Goal: Check status: Check status

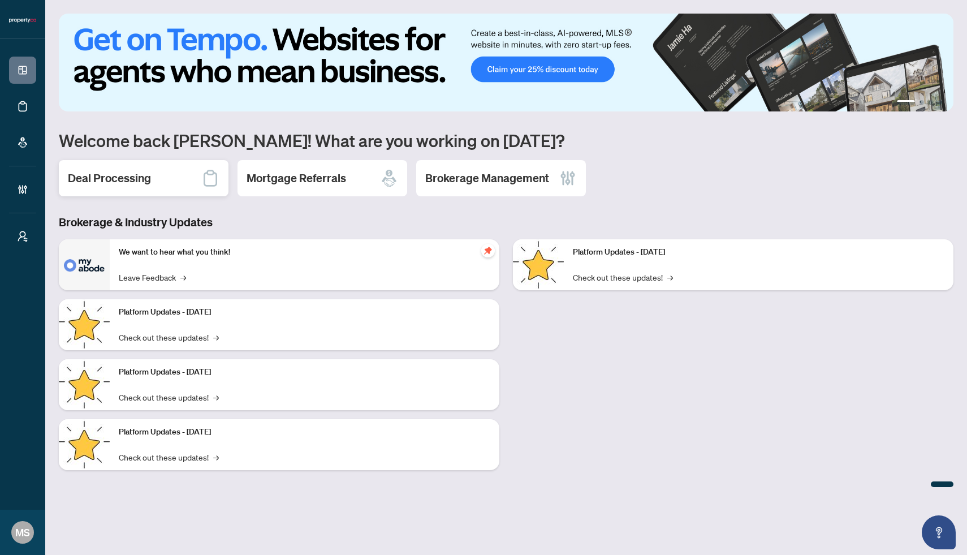
click at [98, 180] on h2 "Deal Processing" at bounding box center [109, 178] width 83 height 16
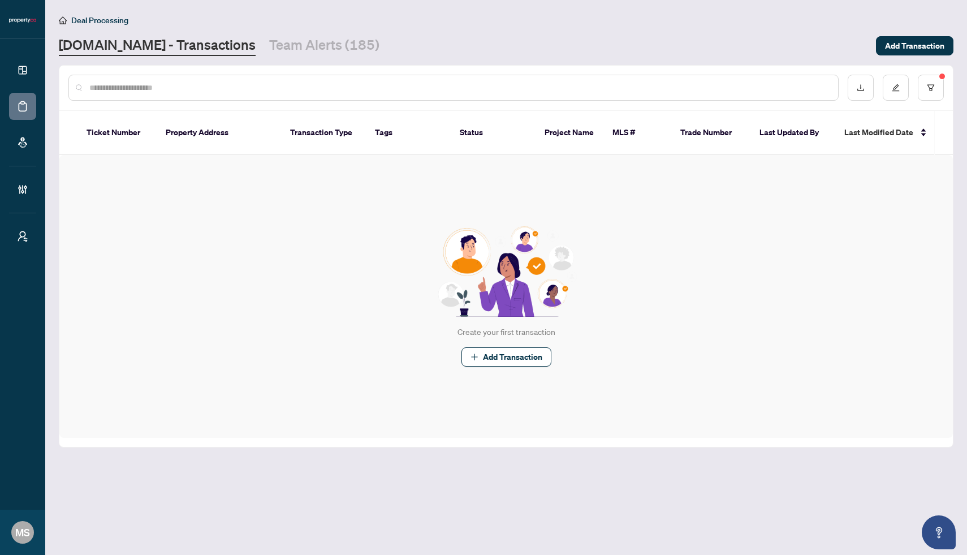
click at [376, 84] on input "text" at bounding box center [459, 87] width 740 height 12
paste input "**********"
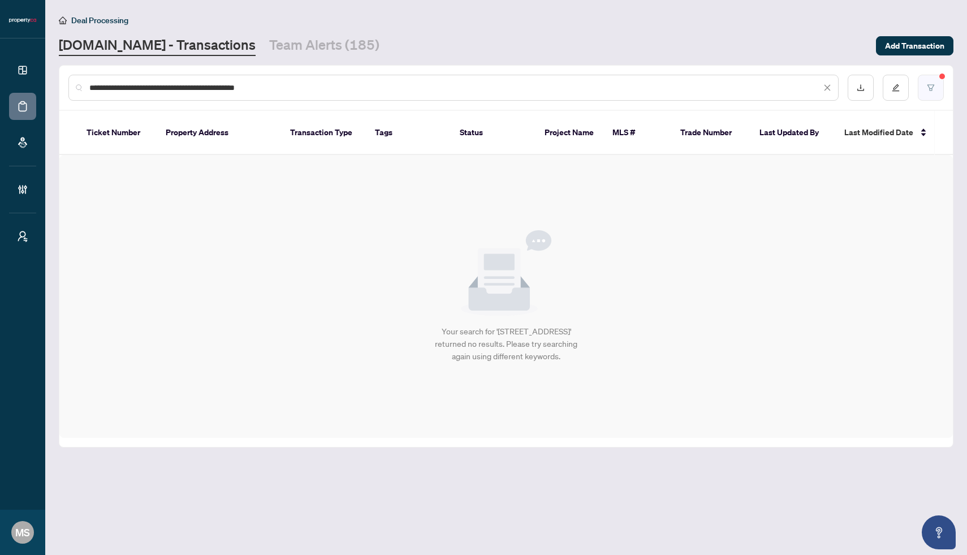
type input "**********"
click at [938, 85] on button "button" at bounding box center [931, 88] width 26 height 26
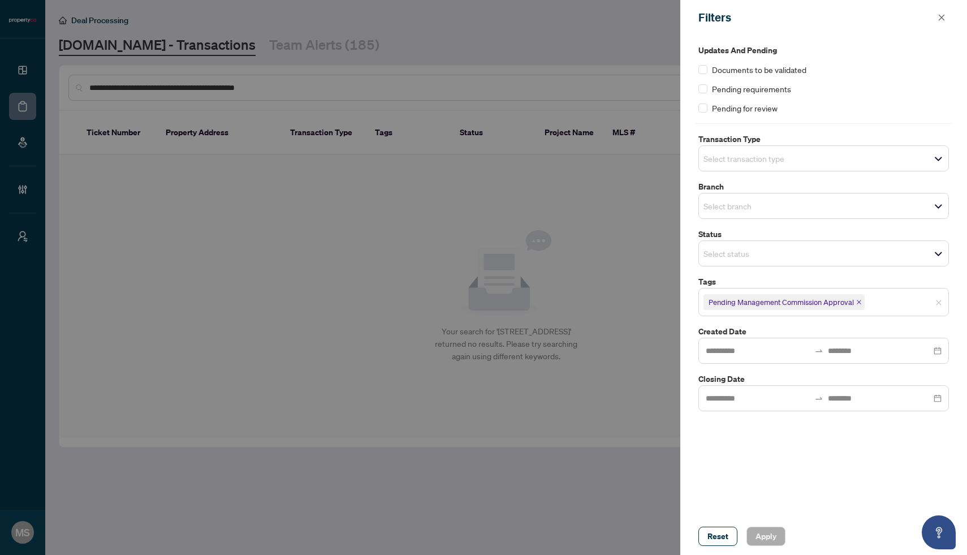
click at [860, 303] on icon "close" at bounding box center [859, 302] width 6 height 6
click at [763, 546] on div "Reset Apply" at bounding box center [823, 535] width 287 height 37
click at [763, 540] on span "Apply" at bounding box center [766, 536] width 21 height 18
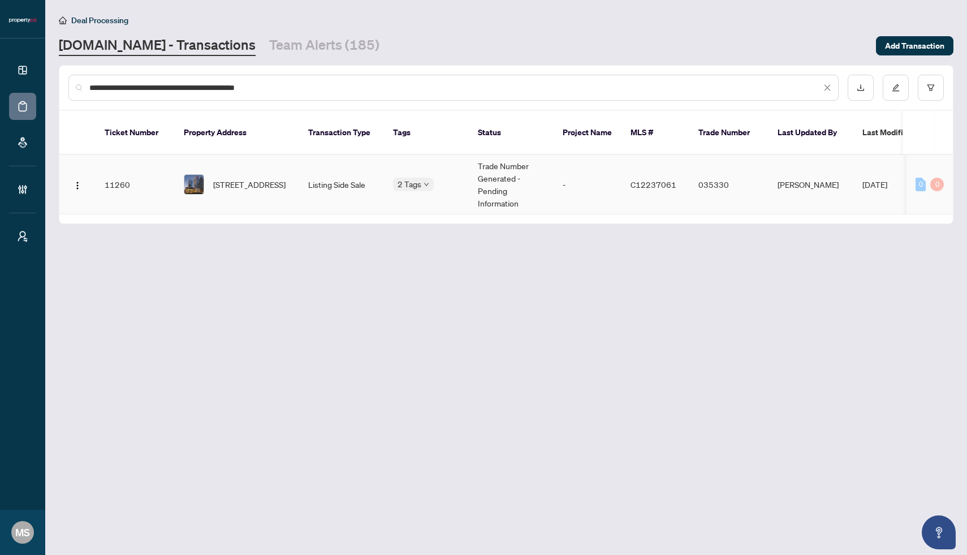
click at [534, 196] on td "Trade Number Generated - Pending Information" at bounding box center [511, 184] width 85 height 59
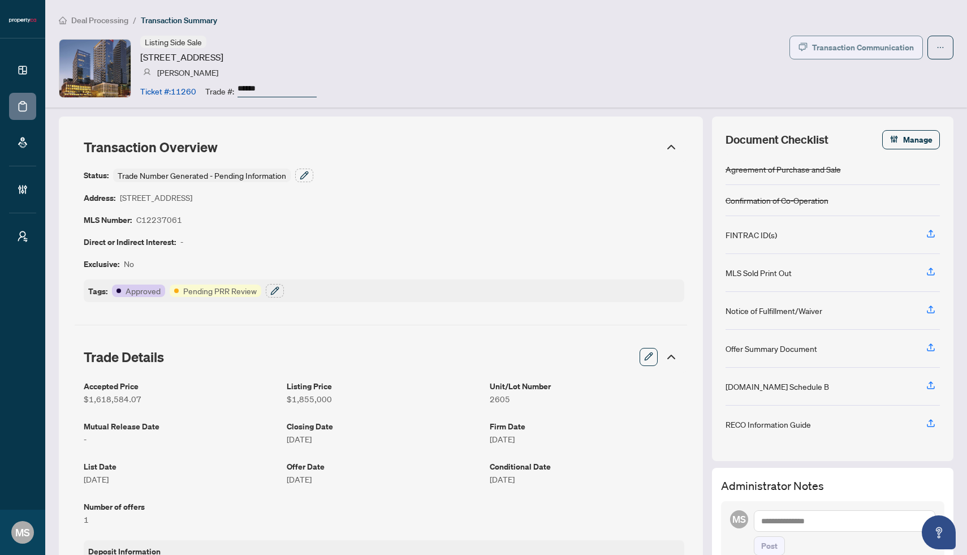
click at [839, 42] on div "Transaction Communication" at bounding box center [863, 47] width 102 height 18
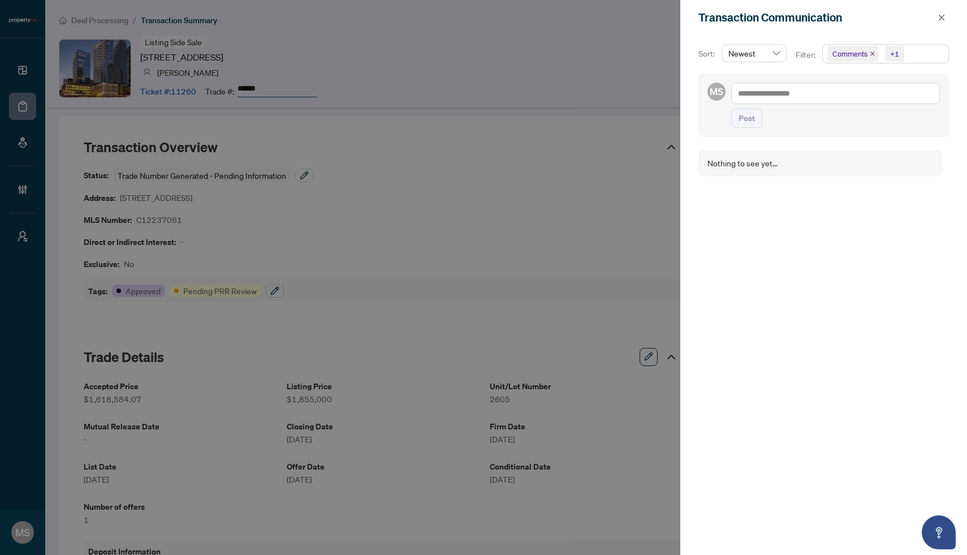
click at [870, 51] on icon "close" at bounding box center [873, 54] width 6 height 6
click at [881, 51] on icon "close" at bounding box center [883, 54] width 6 height 6
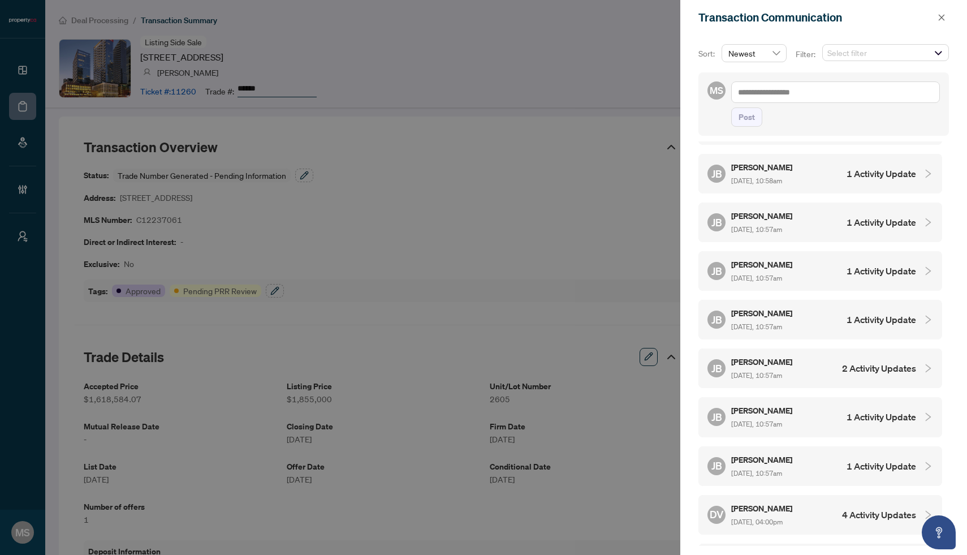
scroll to position [574, 0]
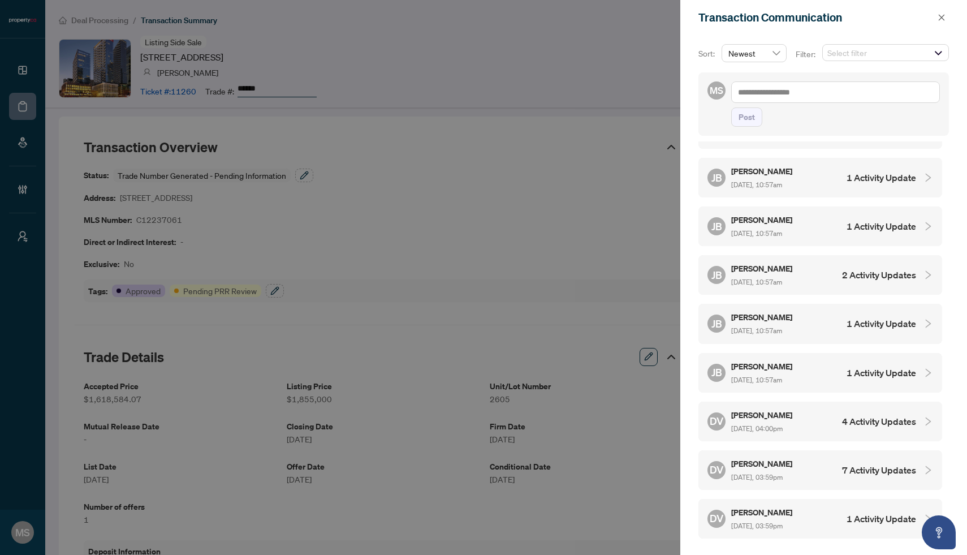
click at [810, 364] on div "[PERSON_NAME] [DATE], 10:57am 1 Activity Update" at bounding box center [811, 373] width 209 height 26
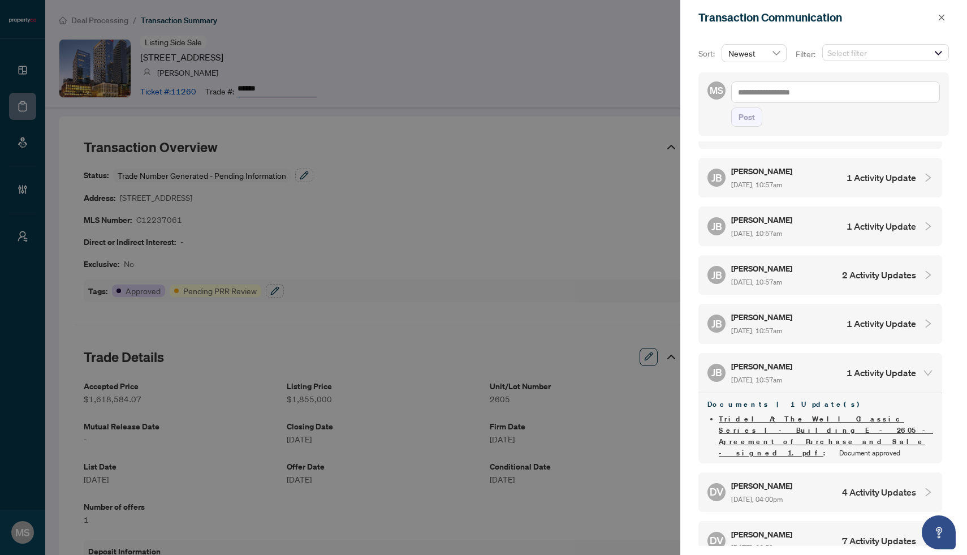
click at [811, 310] on div "[PERSON_NAME] [DATE], 10:57am 1 Activity Update" at bounding box center [811, 323] width 209 height 26
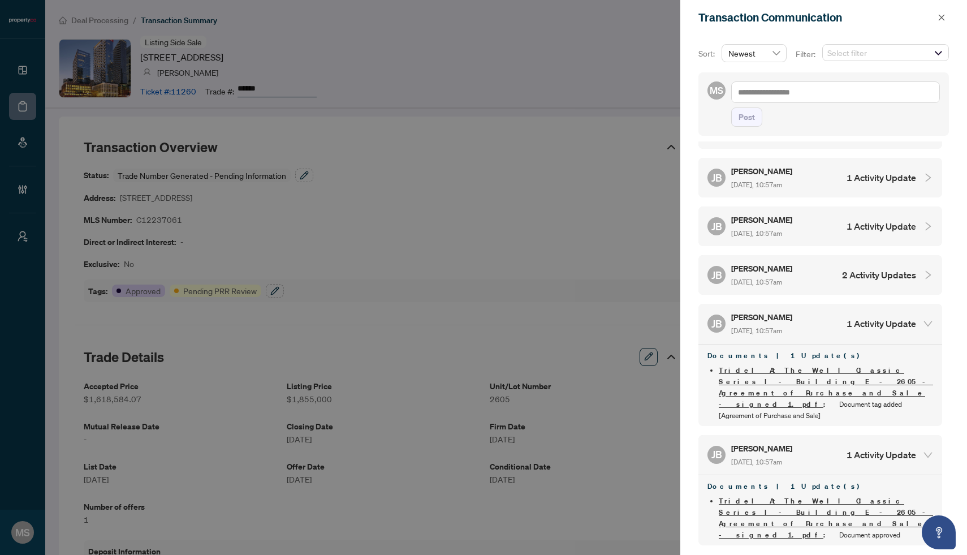
click at [812, 239] on div "[PERSON_NAME] [DATE], 11:10am 1 Activity Update [PERSON_NAME] [DATE], 11:10am 1…" at bounding box center [823, 343] width 251 height 404
click at [769, 262] on h5 "[PERSON_NAME]" at bounding box center [762, 268] width 63 height 13
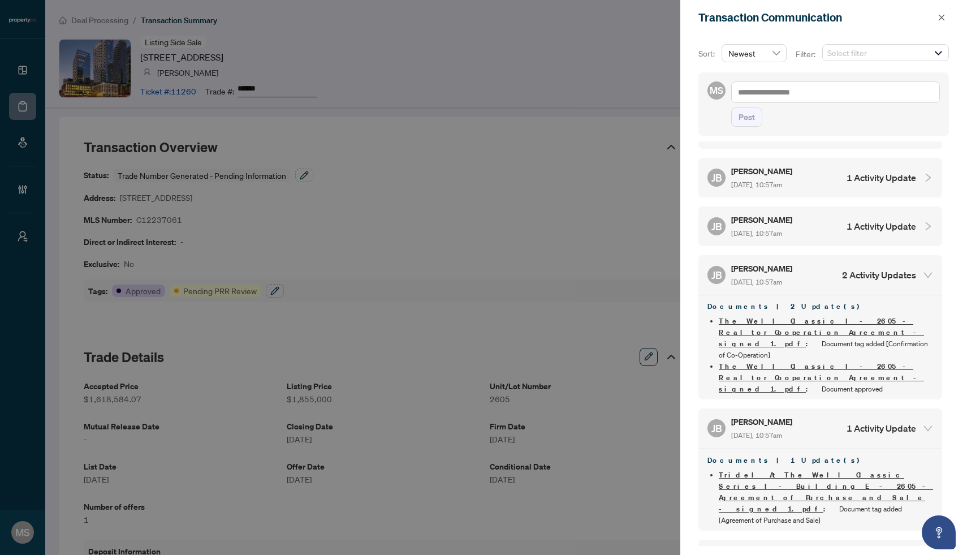
click at [770, 226] on div "[PERSON_NAME] [DATE], 10:57am 1 Activity Update" at bounding box center [820, 226] width 244 height 40
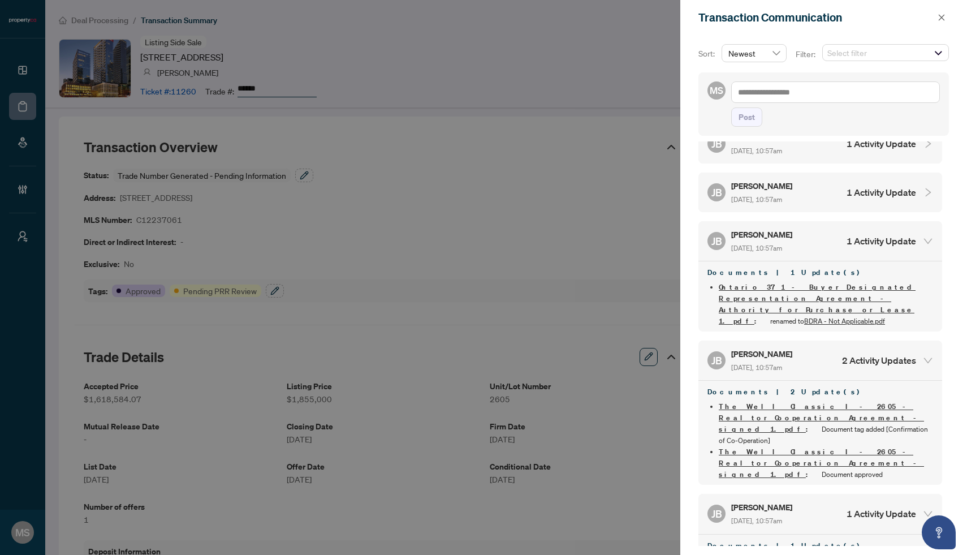
scroll to position [558, 0]
click at [782, 197] on span "[DATE], 10:57am" at bounding box center [756, 201] width 51 height 8
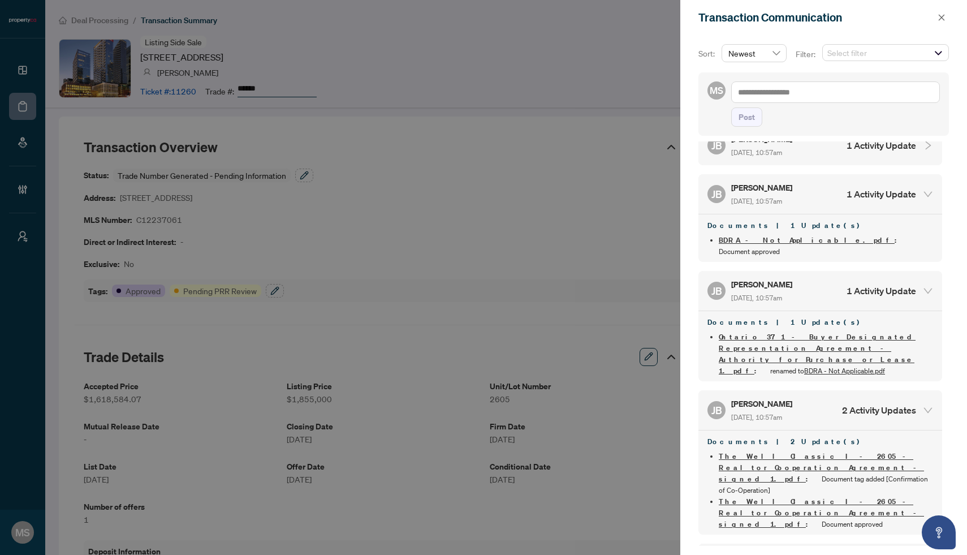
scroll to position [472, 0]
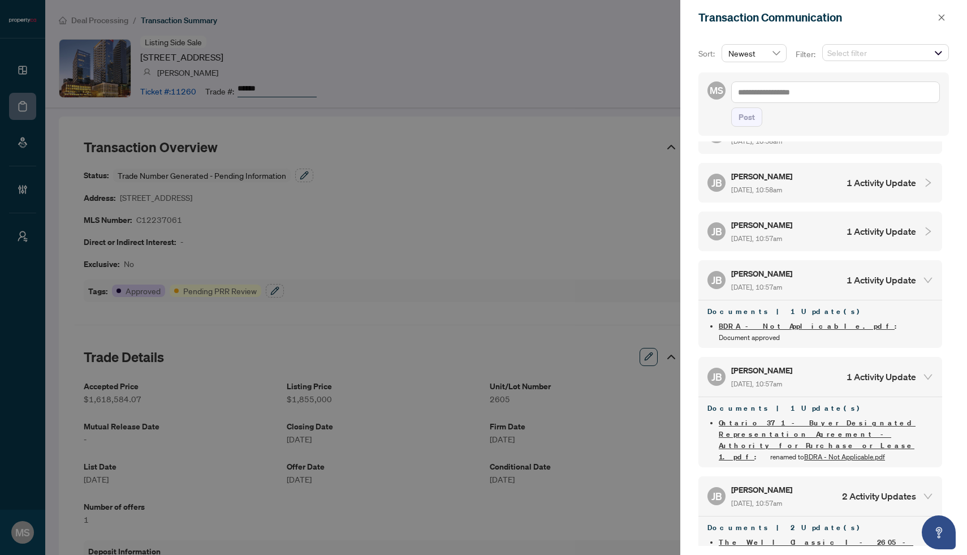
click at [788, 218] on h5 "[PERSON_NAME]" at bounding box center [762, 224] width 63 height 13
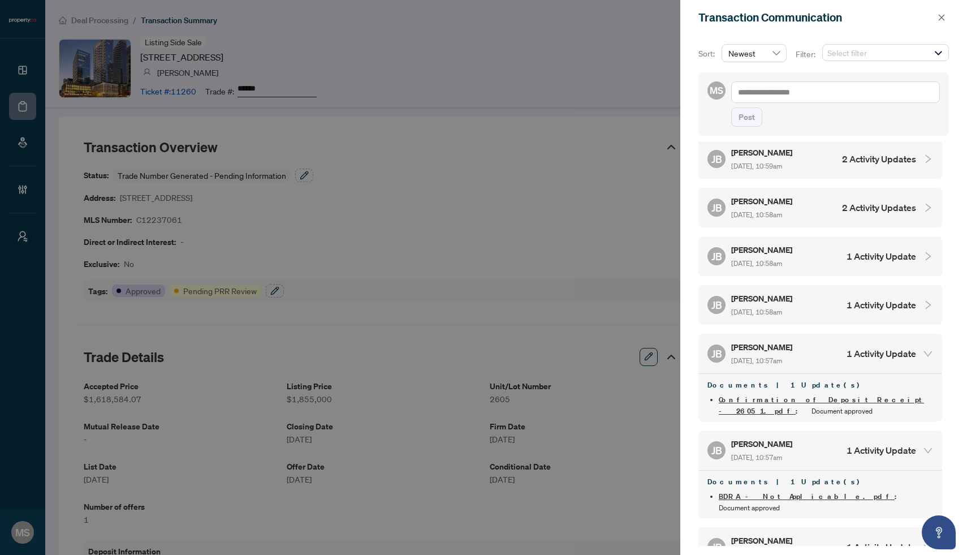
scroll to position [268, 0]
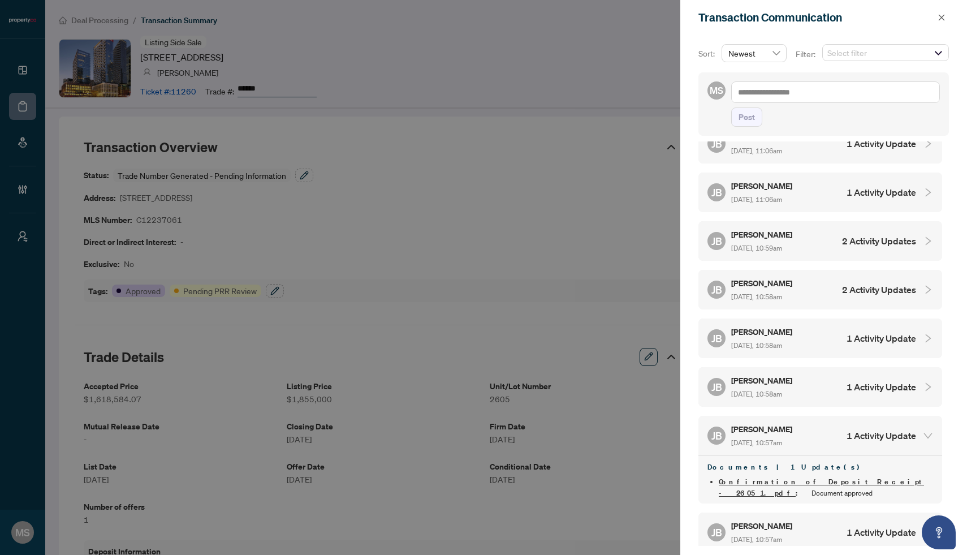
click at [785, 277] on h5 "[PERSON_NAME]" at bounding box center [762, 283] width 63 height 13
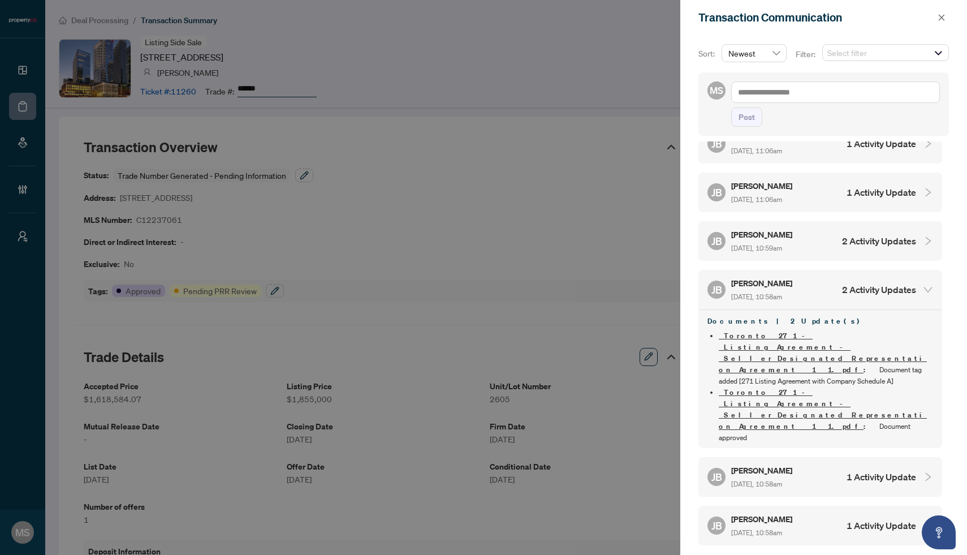
click at [816, 464] on div "[PERSON_NAME] [DATE], 10:58am 1 Activity Update" at bounding box center [811, 477] width 209 height 26
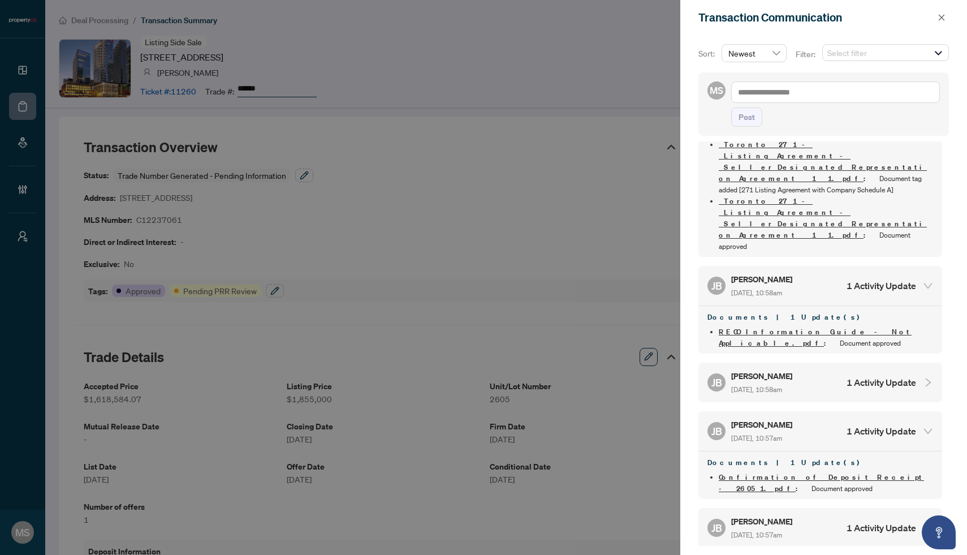
scroll to position [407, 0]
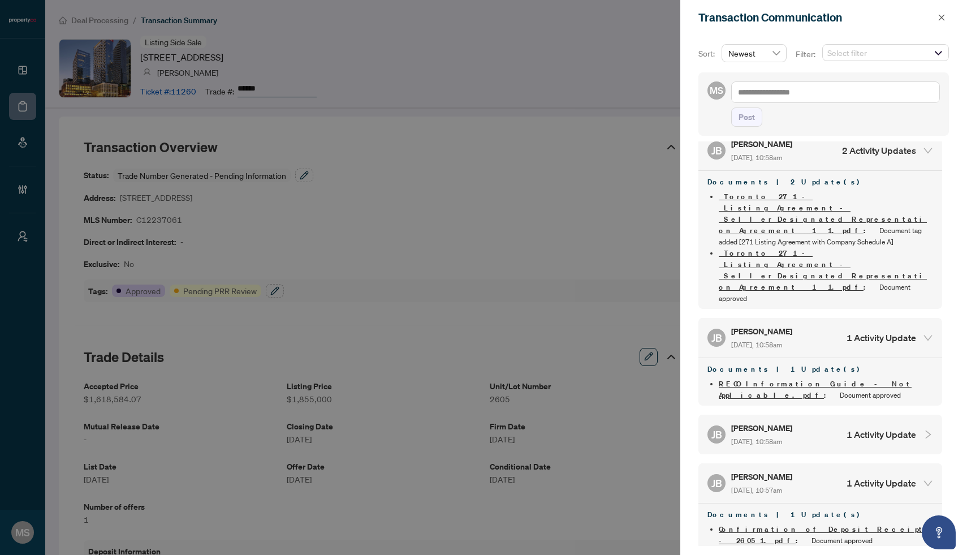
click at [801, 415] on div "[PERSON_NAME] [DATE], 10:58am 1 Activity Update" at bounding box center [820, 435] width 244 height 40
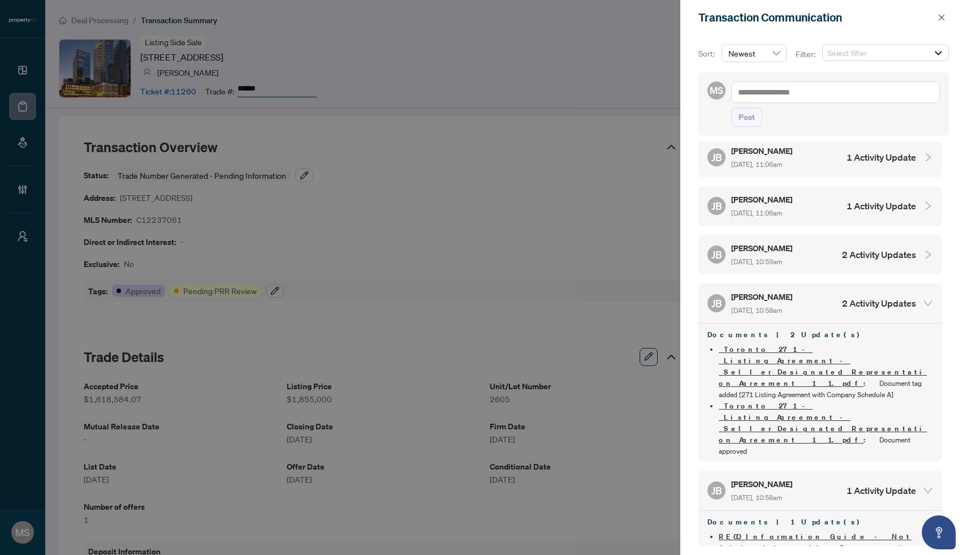
scroll to position [253, 0]
click at [782, 258] on span "[DATE], 10:59am" at bounding box center [756, 262] width 51 height 8
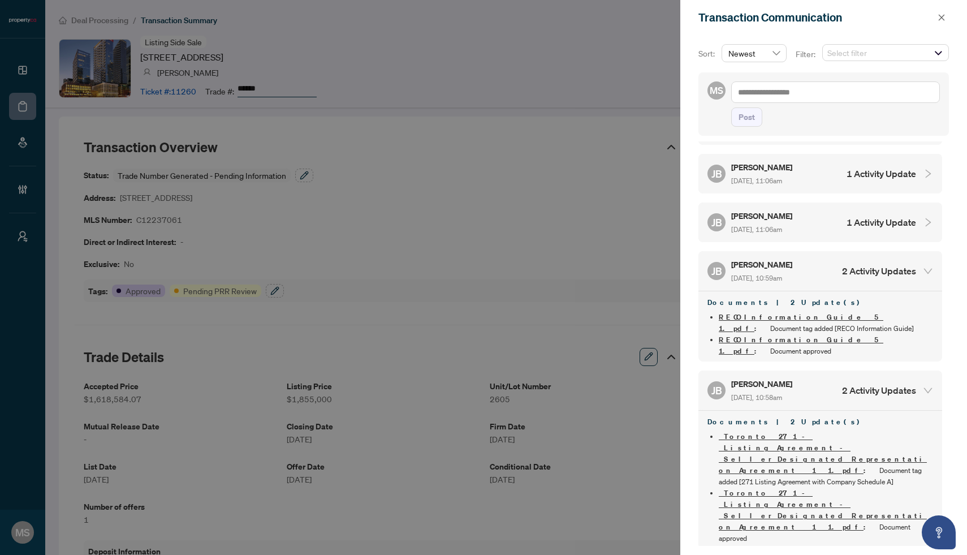
scroll to position [237, 0]
click at [813, 210] on div "[PERSON_NAME] [DATE], 11:06am 1 Activity Update" at bounding box center [811, 223] width 209 height 26
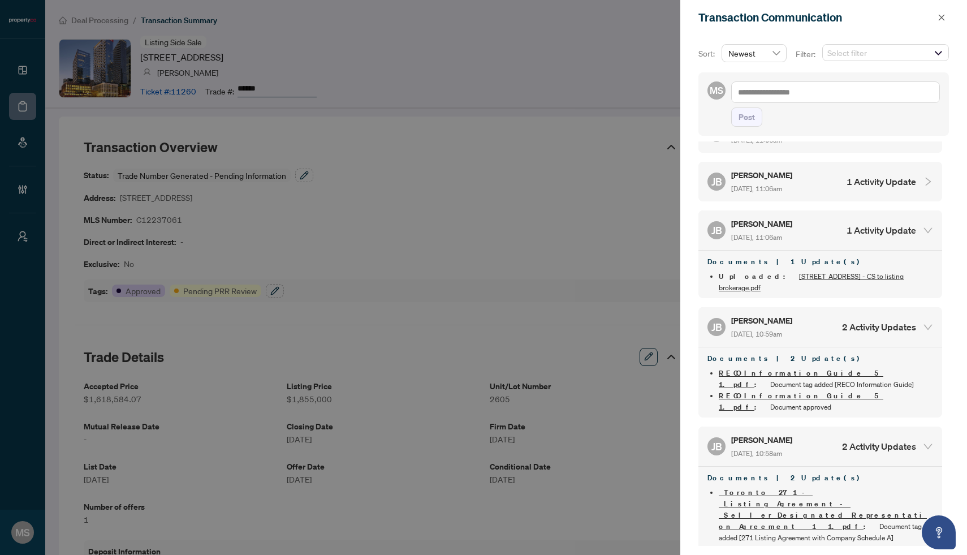
scroll to position [184, 0]
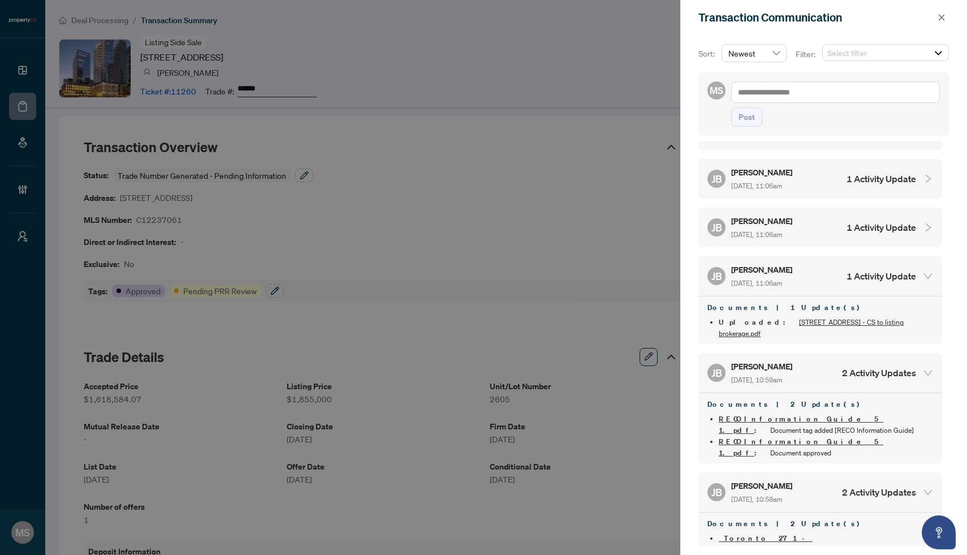
click at [812, 216] on div "[PERSON_NAME] [DATE], 11:06am 1 Activity Update" at bounding box center [811, 227] width 209 height 26
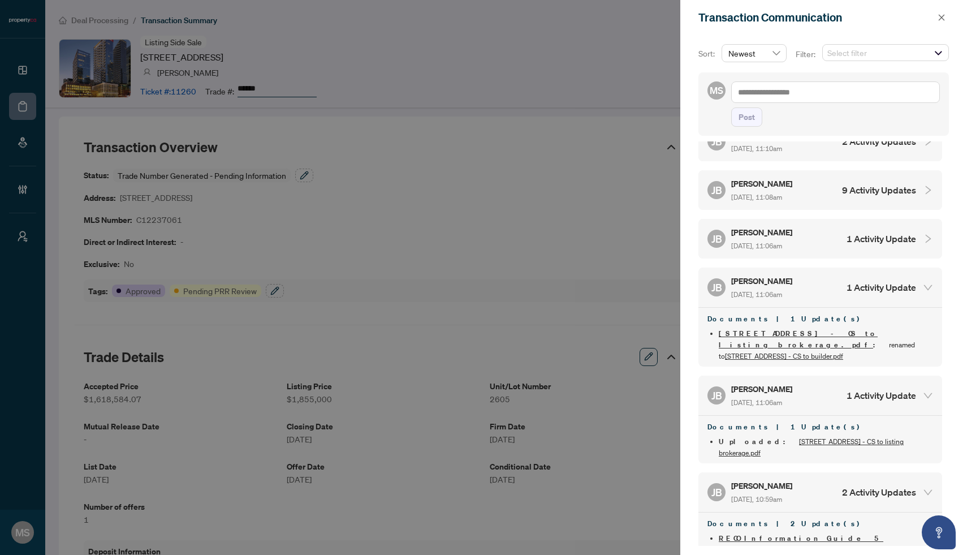
scroll to position [68, 0]
